Goal: Information Seeking & Learning: Learn about a topic

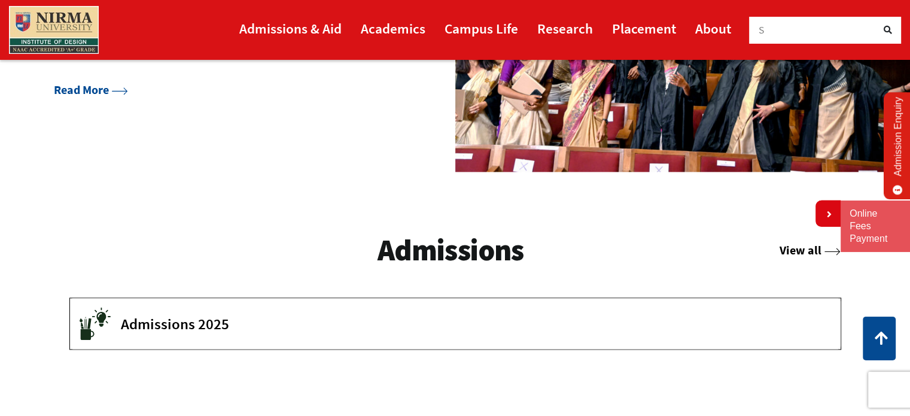
scroll to position [1615, 0]
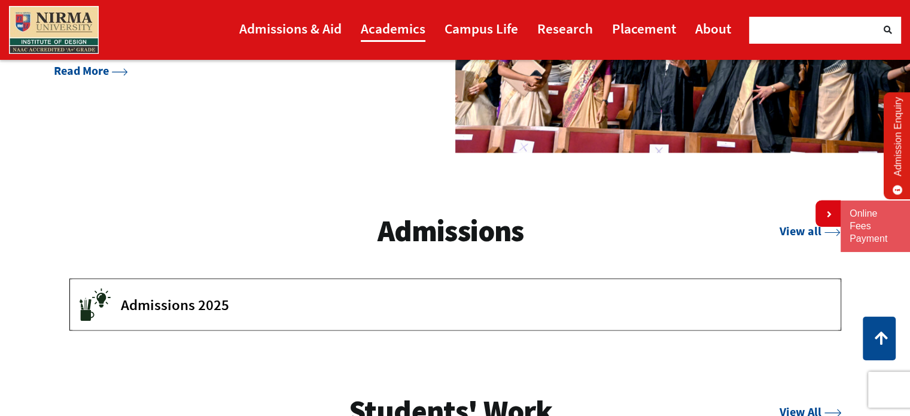
click at [373, 26] on link "Academics" at bounding box center [393, 28] width 65 height 27
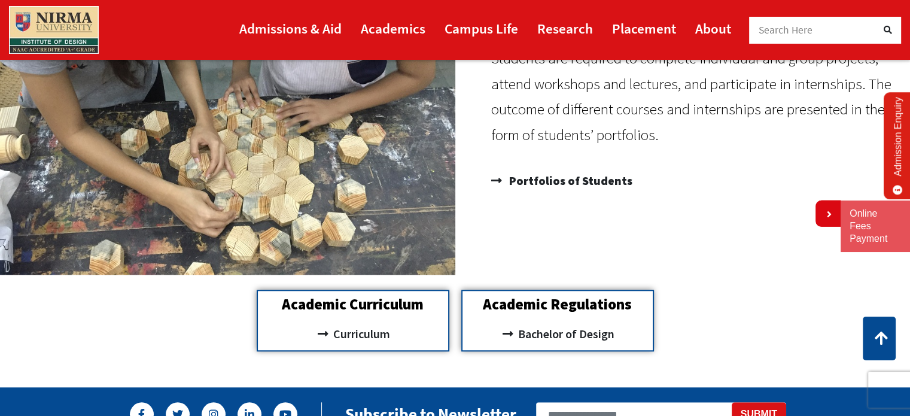
scroll to position [1010, 0]
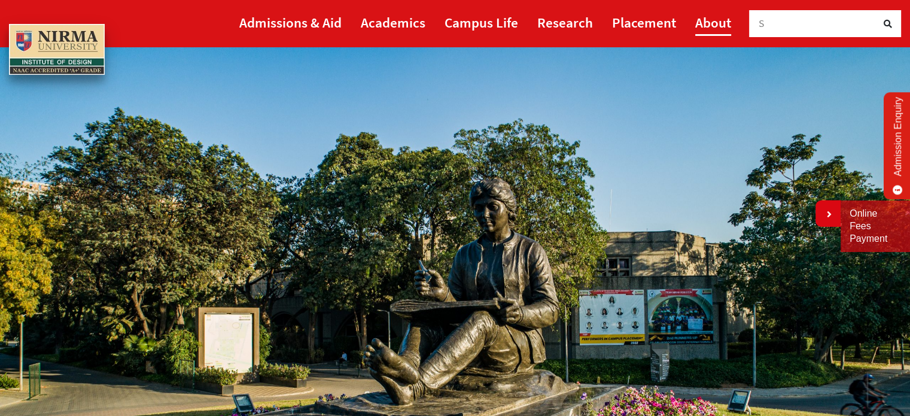
click at [705, 22] on link "About" at bounding box center [713, 22] width 36 height 27
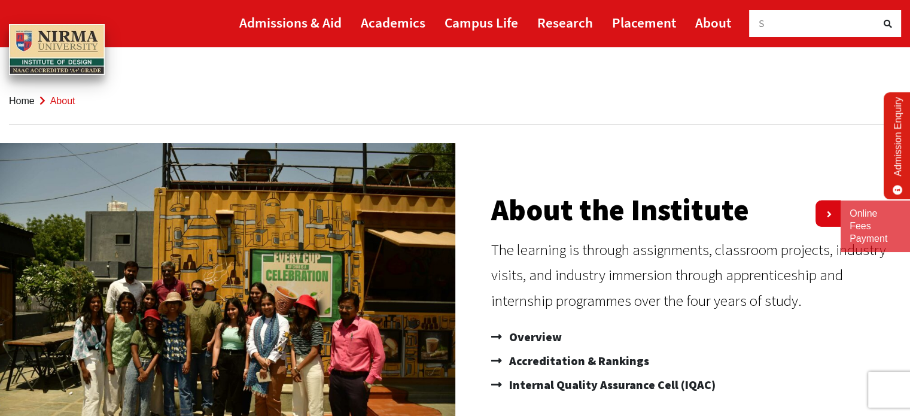
click at [899, 150] on link "Admission Enquiry" at bounding box center [897, 145] width 28 height 107
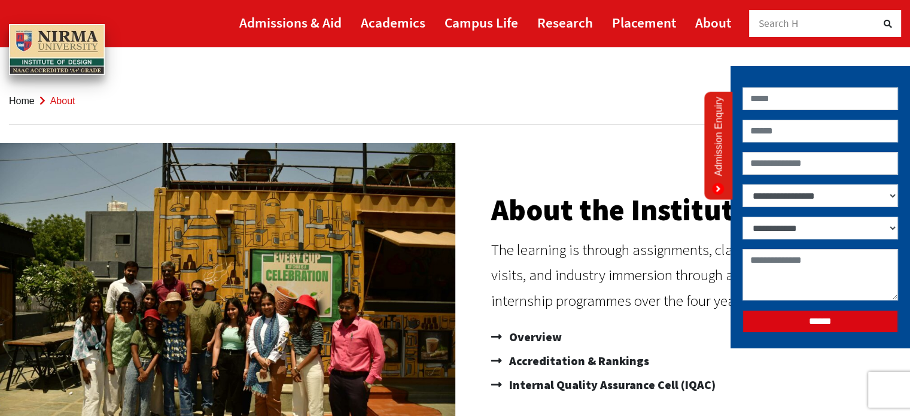
click at [545, 103] on ol "Home About" at bounding box center [455, 101] width 892 height 47
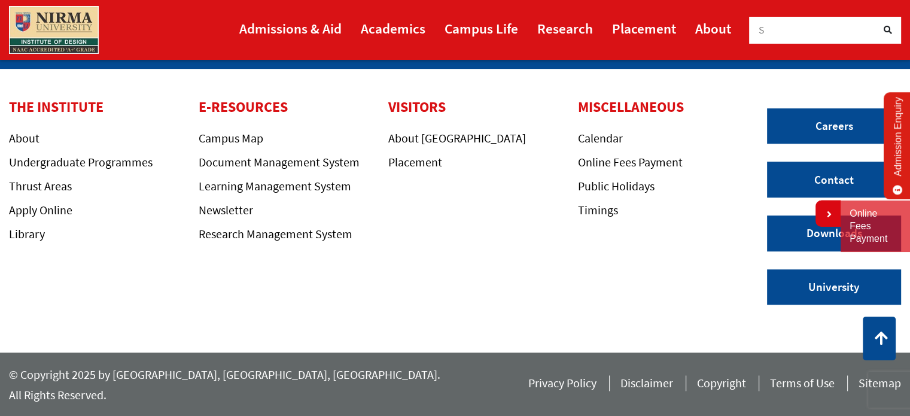
scroll to position [596, 0]
